Goal: Transaction & Acquisition: Purchase product/service

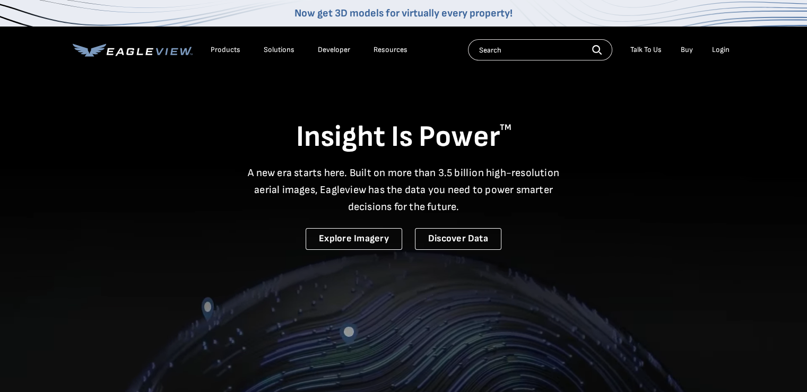
click at [720, 47] on div "Login" at bounding box center [721, 50] width 18 height 10
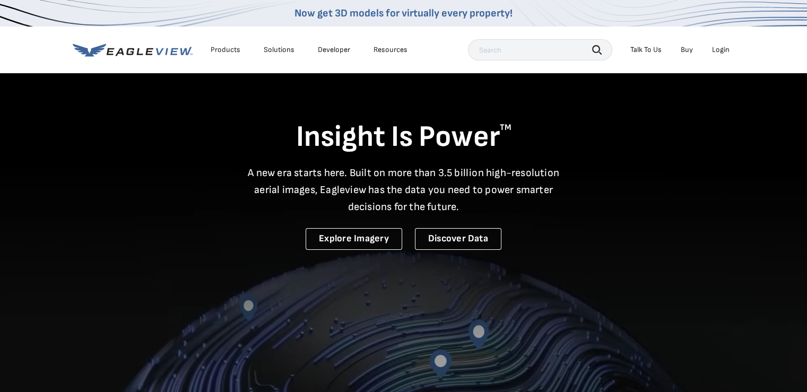
click at [715, 45] on div "Login" at bounding box center [721, 50] width 18 height 10
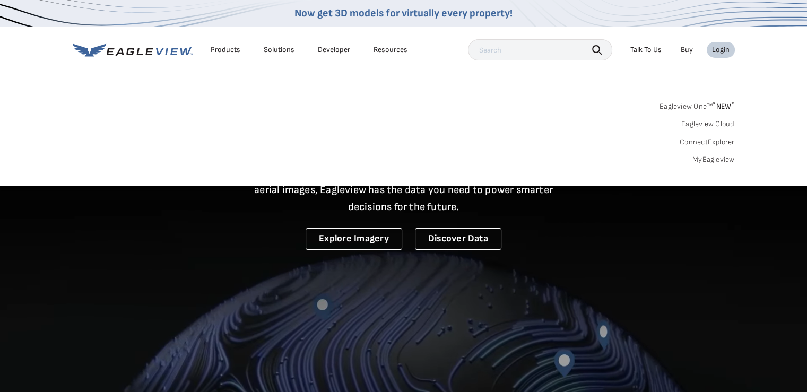
click at [710, 159] on link "MyEagleview" at bounding box center [713, 160] width 42 height 10
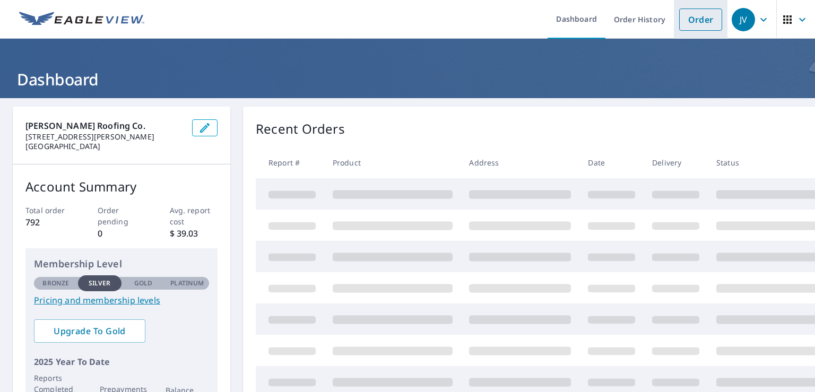
click at [687, 19] on link "Order" at bounding box center [700, 19] width 43 height 22
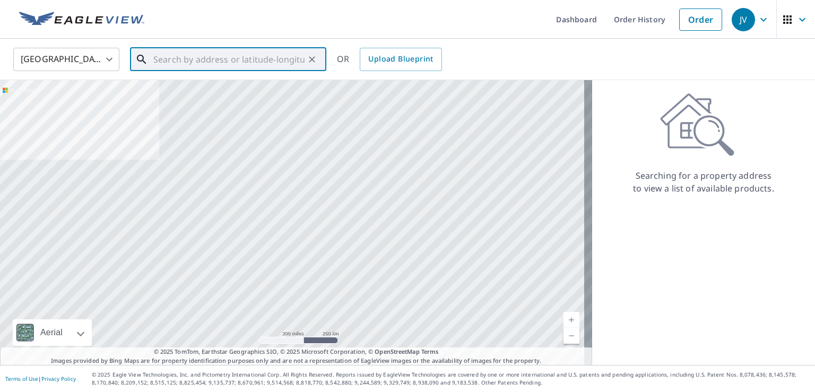
click at [186, 64] on input "text" at bounding box center [228, 60] width 151 height 30
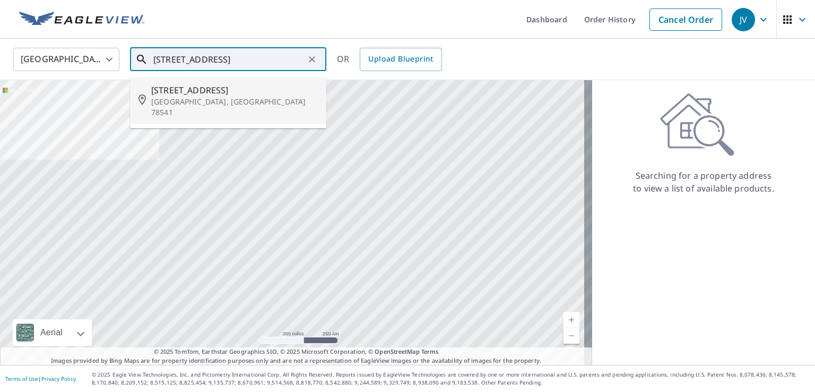
click at [184, 89] on span "[STREET_ADDRESS]" at bounding box center [234, 90] width 167 height 13
type input "[STREET_ADDRESS]"
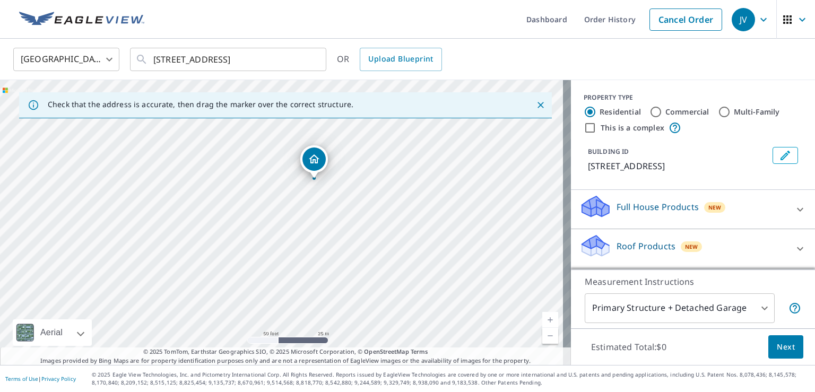
drag, startPoint x: 225, startPoint y: 206, endPoint x: 358, endPoint y: 356, distance: 199.9
click at [358, 356] on div "Check that the address is accurate, then drag the marker over the correct struc…" at bounding box center [285, 222] width 571 height 285
click at [535, 101] on icon "Close" at bounding box center [540, 105] width 11 height 11
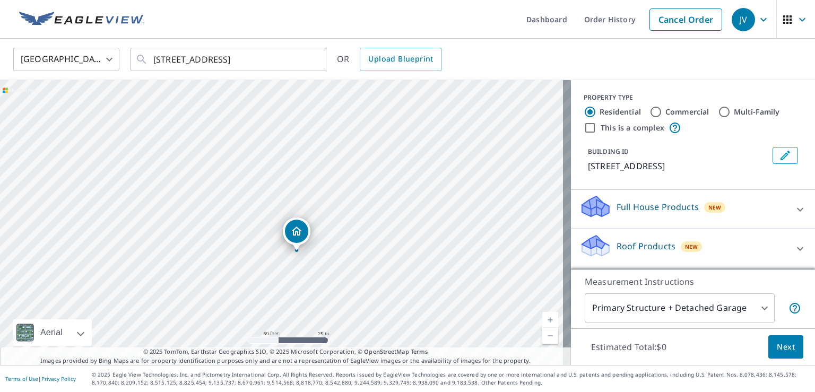
click at [653, 246] on p "Roof Products" at bounding box center [645, 246] width 59 height 13
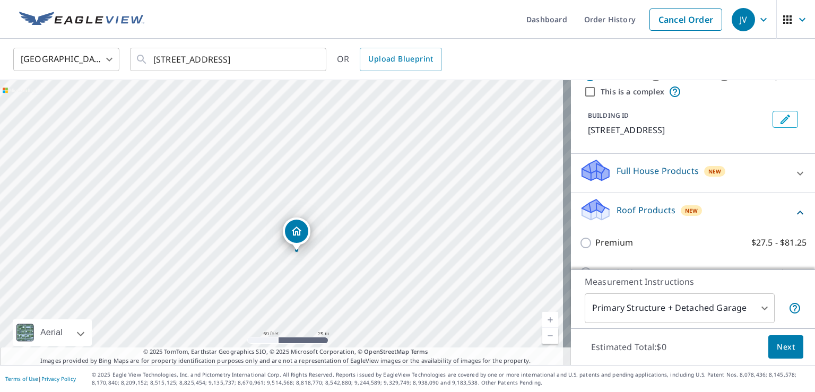
scroll to position [212, 0]
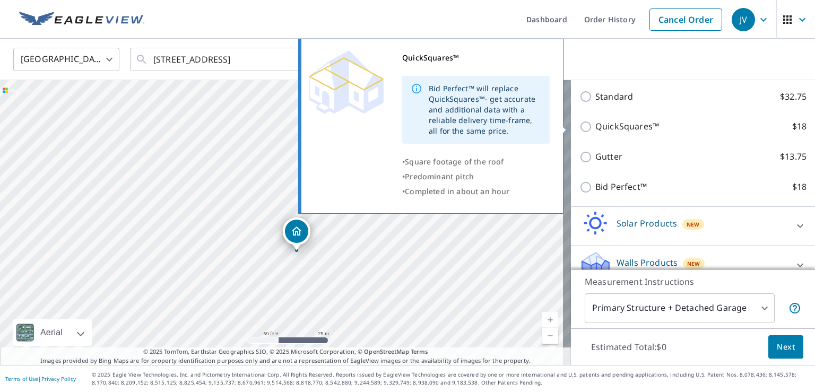
click at [615, 123] on p "QuickSquares™" at bounding box center [627, 126] width 64 height 13
click at [595, 123] on input "QuickSquares™ $18" at bounding box center [587, 126] width 16 height 13
checkbox input "true"
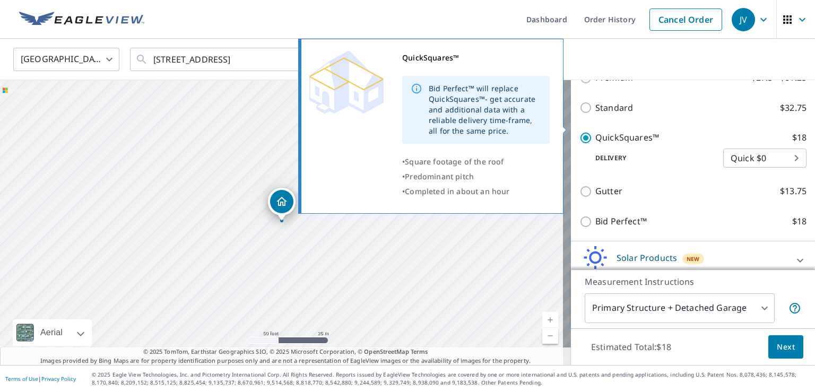
scroll to position [223, 0]
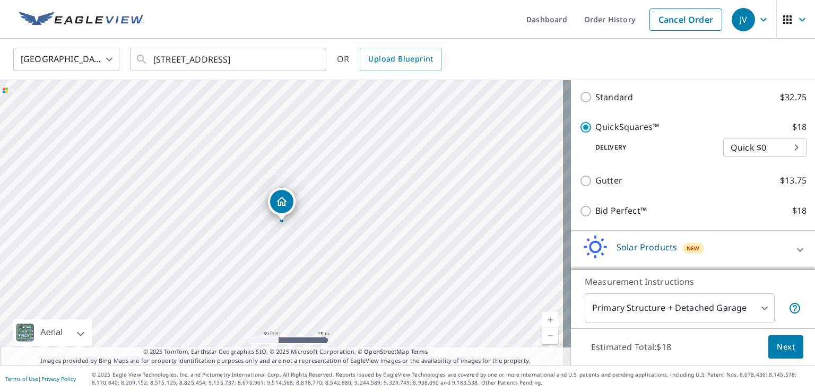
click at [768, 344] on button "Next" at bounding box center [785, 347] width 35 height 24
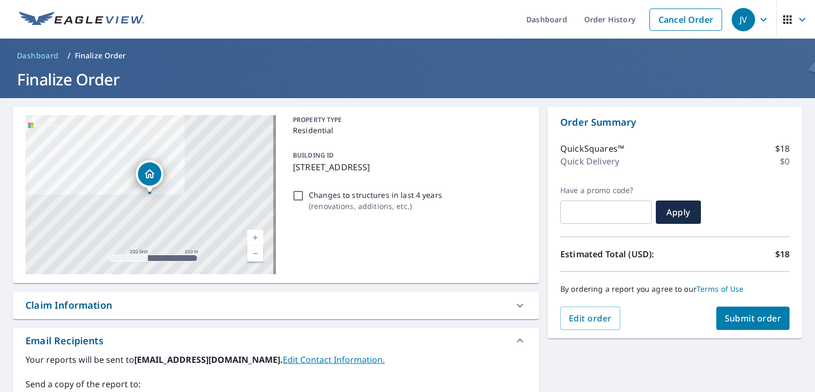
click at [736, 312] on span "Submit order" at bounding box center [752, 318] width 57 height 12
checkbox input "true"
